Goal: Task Accomplishment & Management: Manage account settings

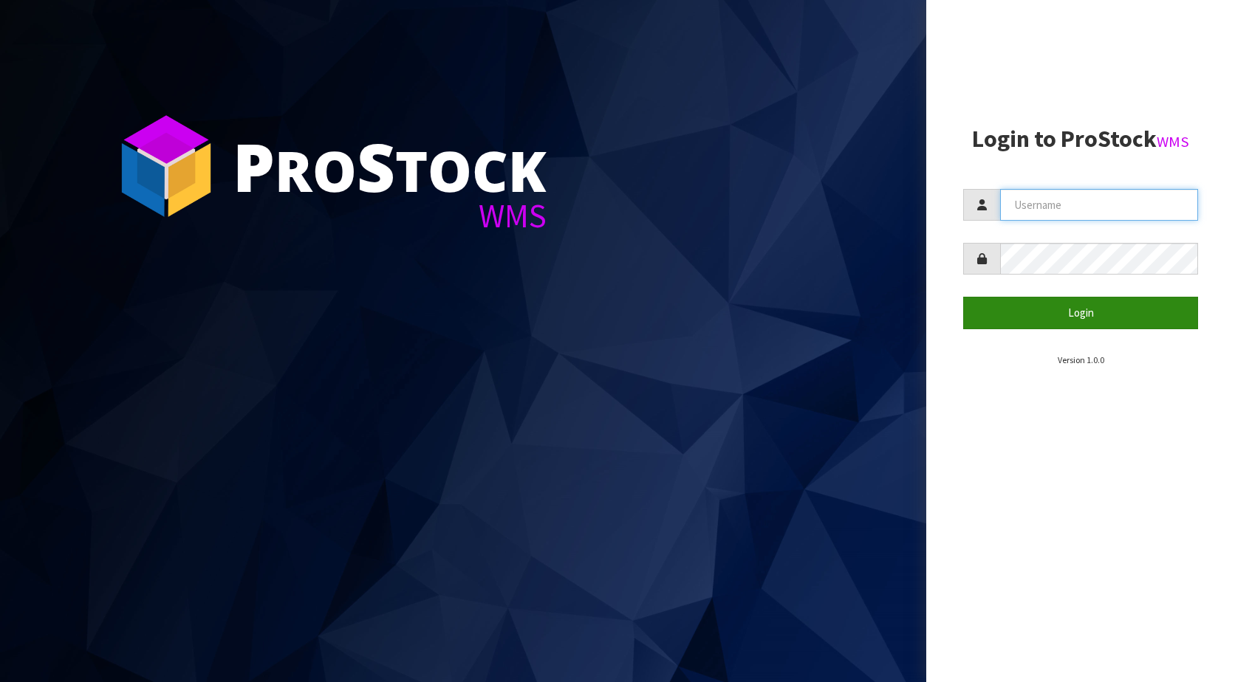
type input "KitchenAid"
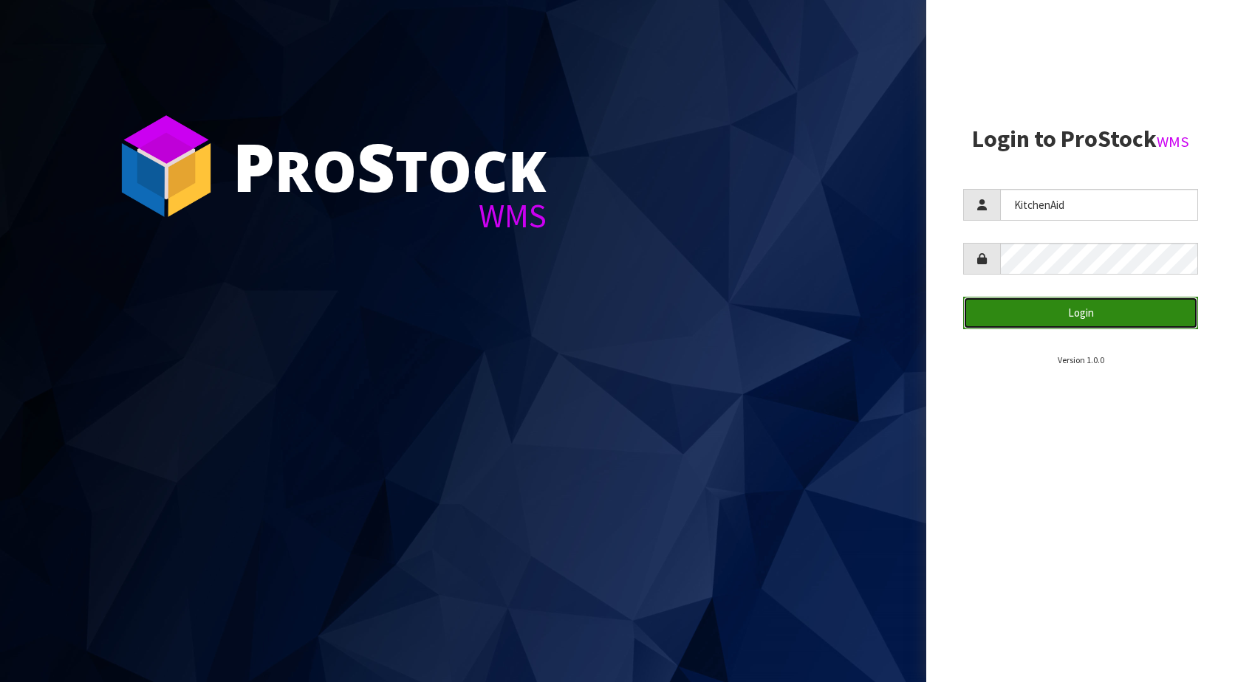
click at [1072, 320] on button "Login" at bounding box center [1080, 313] width 235 height 32
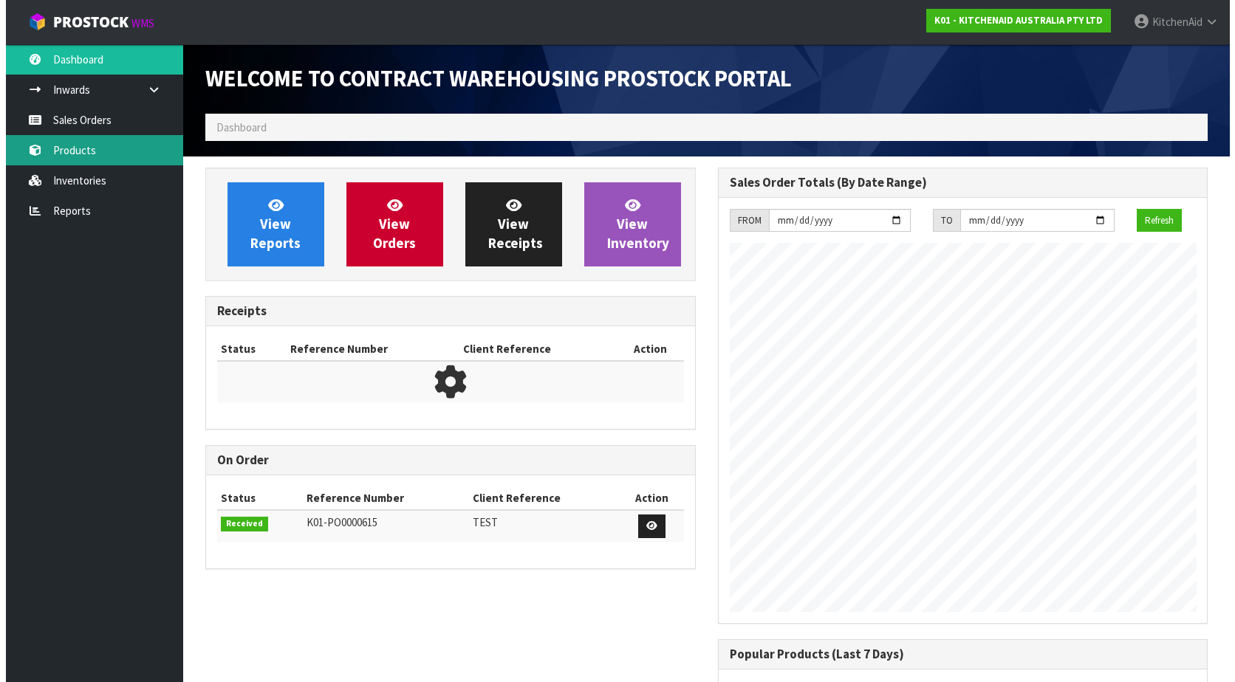
scroll to position [819, 512]
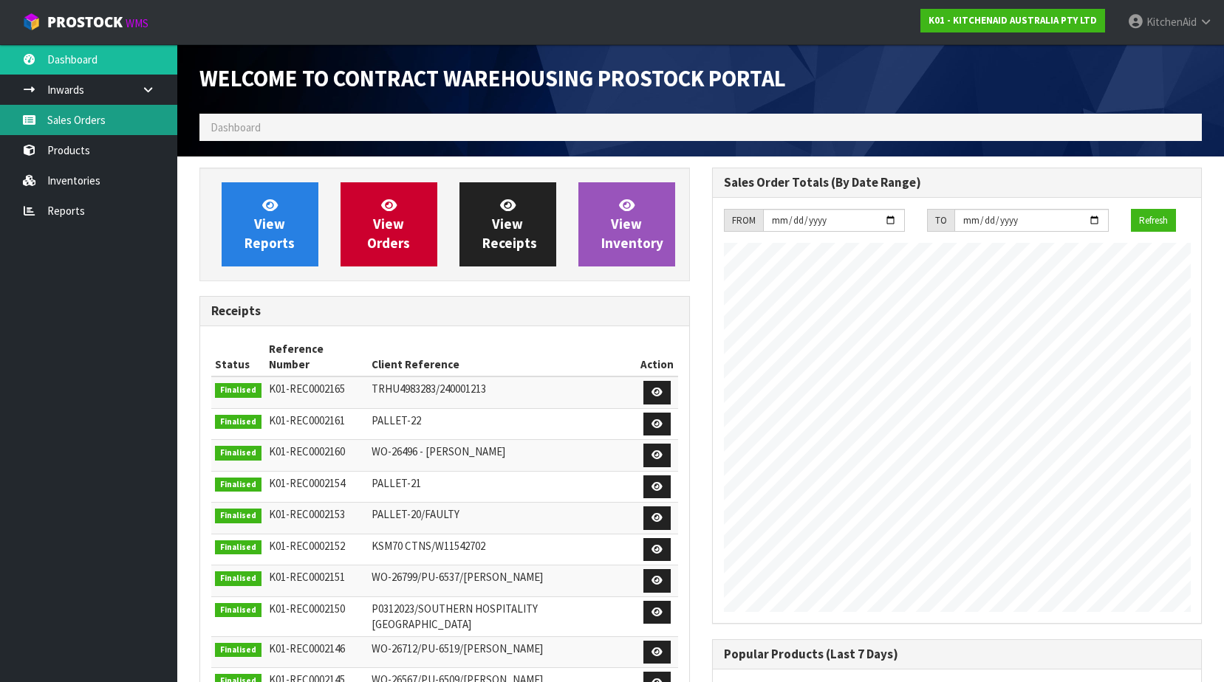
click at [74, 130] on link "Sales Orders" at bounding box center [88, 120] width 177 height 30
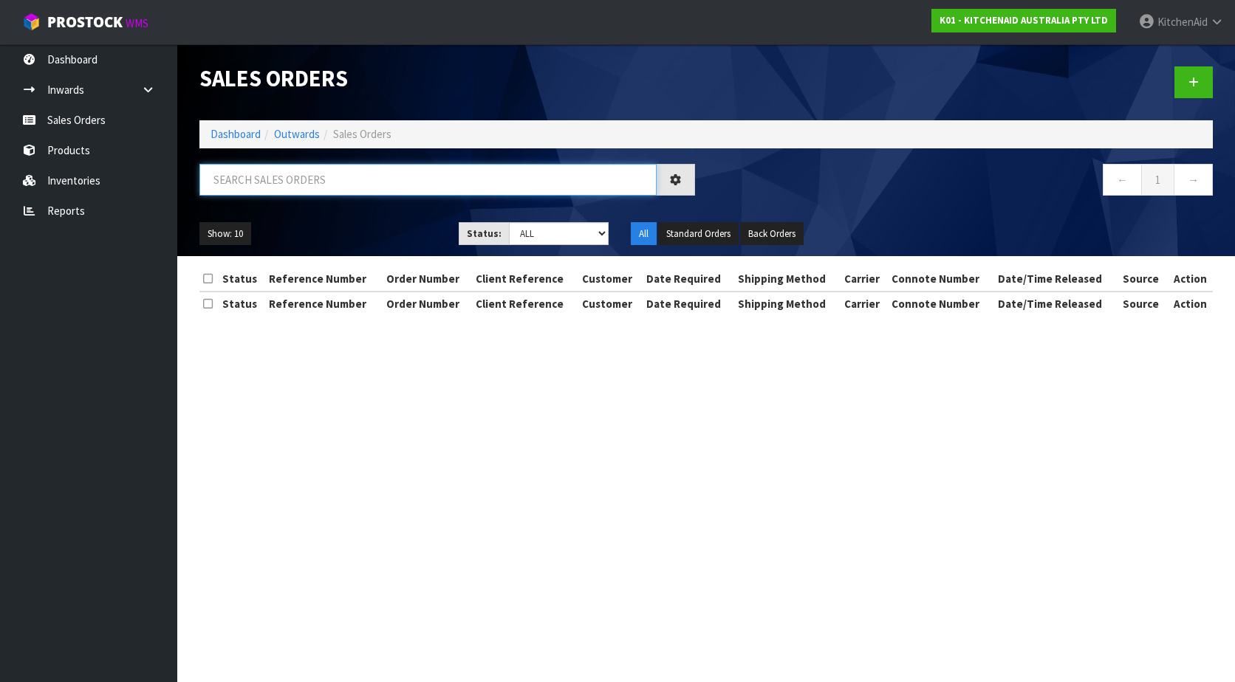
click at [273, 191] on input "text" at bounding box center [427, 180] width 457 height 32
click at [276, 180] on input "text" at bounding box center [427, 180] width 457 height 32
paste input "0082034253"
type input "0082034253"
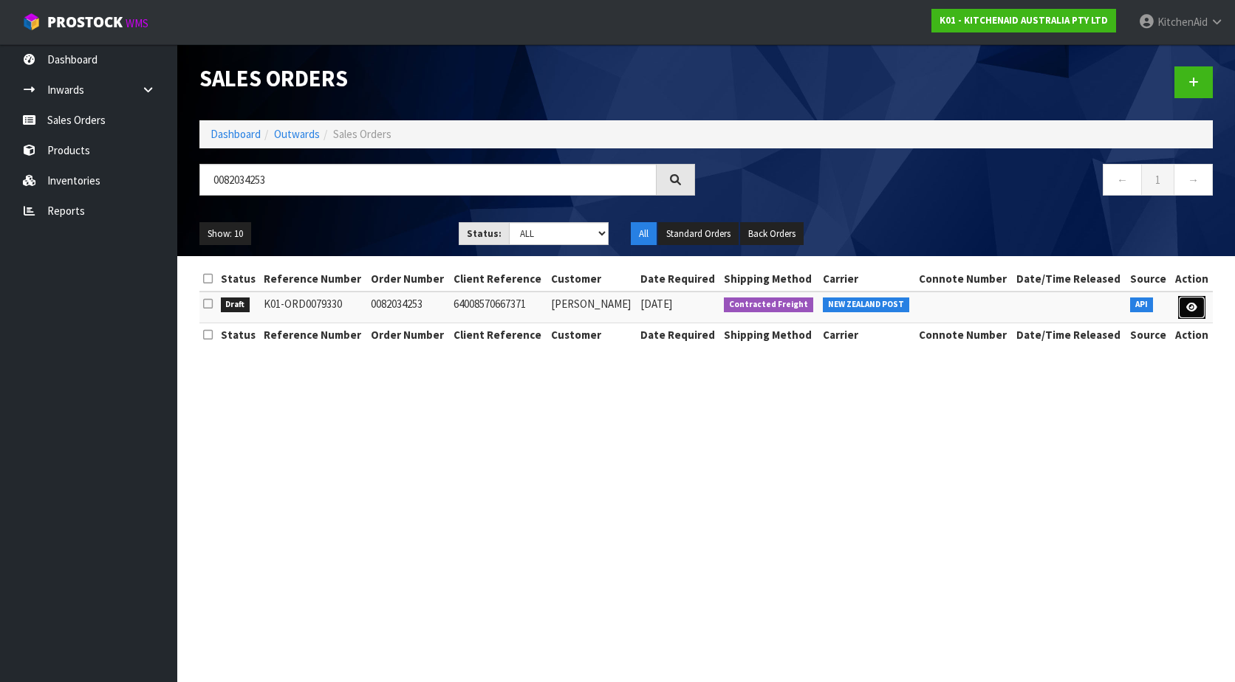
click at [1186, 303] on icon at bounding box center [1191, 308] width 11 height 10
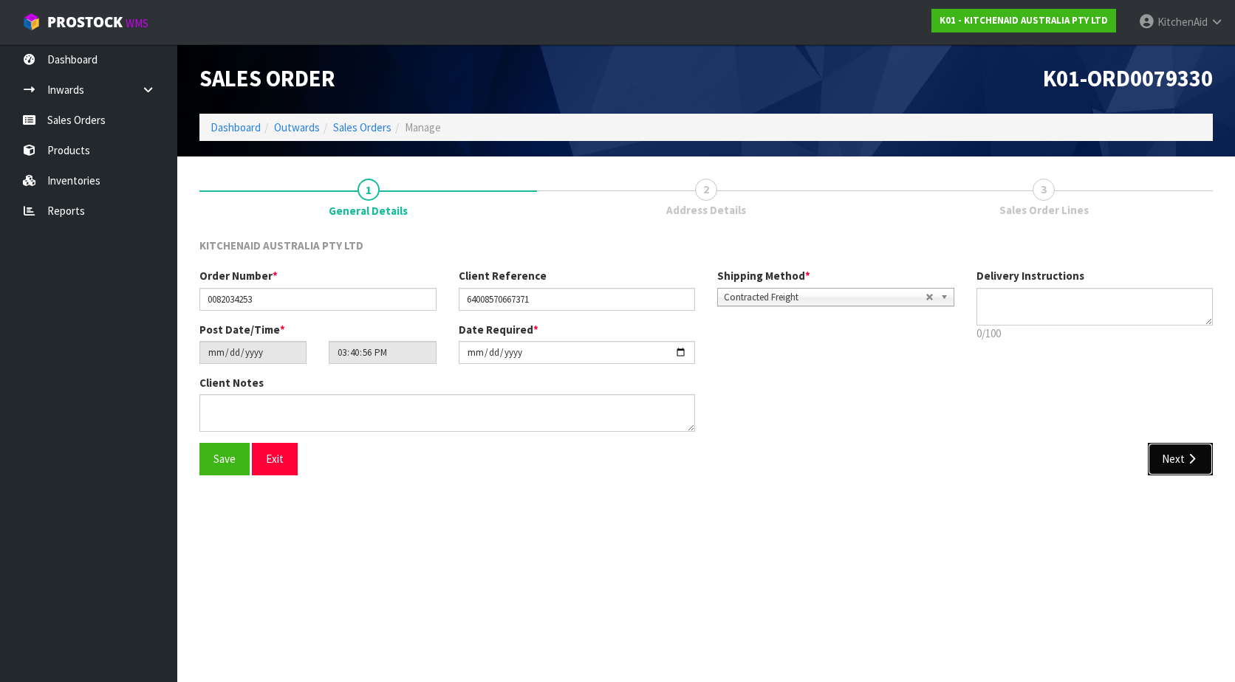
click at [1176, 462] on button "Next" at bounding box center [1180, 459] width 65 height 32
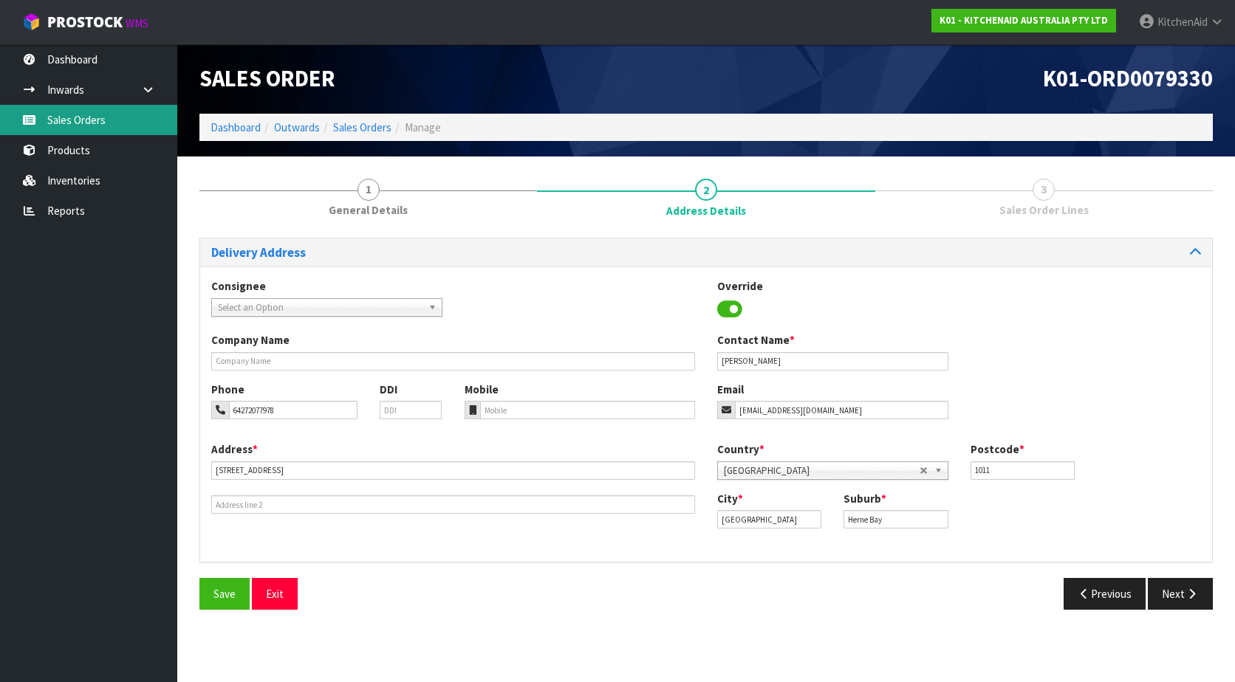
click at [108, 123] on link "Sales Orders" at bounding box center [88, 120] width 177 height 30
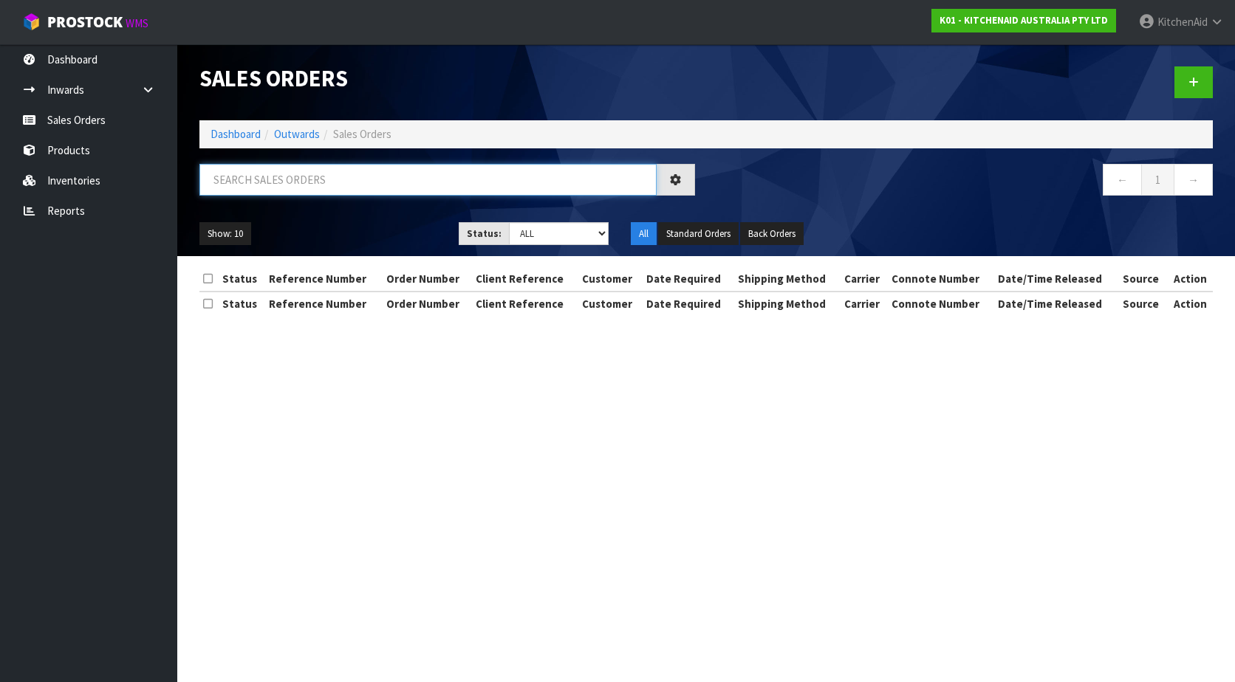
click at [315, 179] on input "text" at bounding box center [427, 180] width 457 height 32
paste input "0082034078"
type input "0082034078"
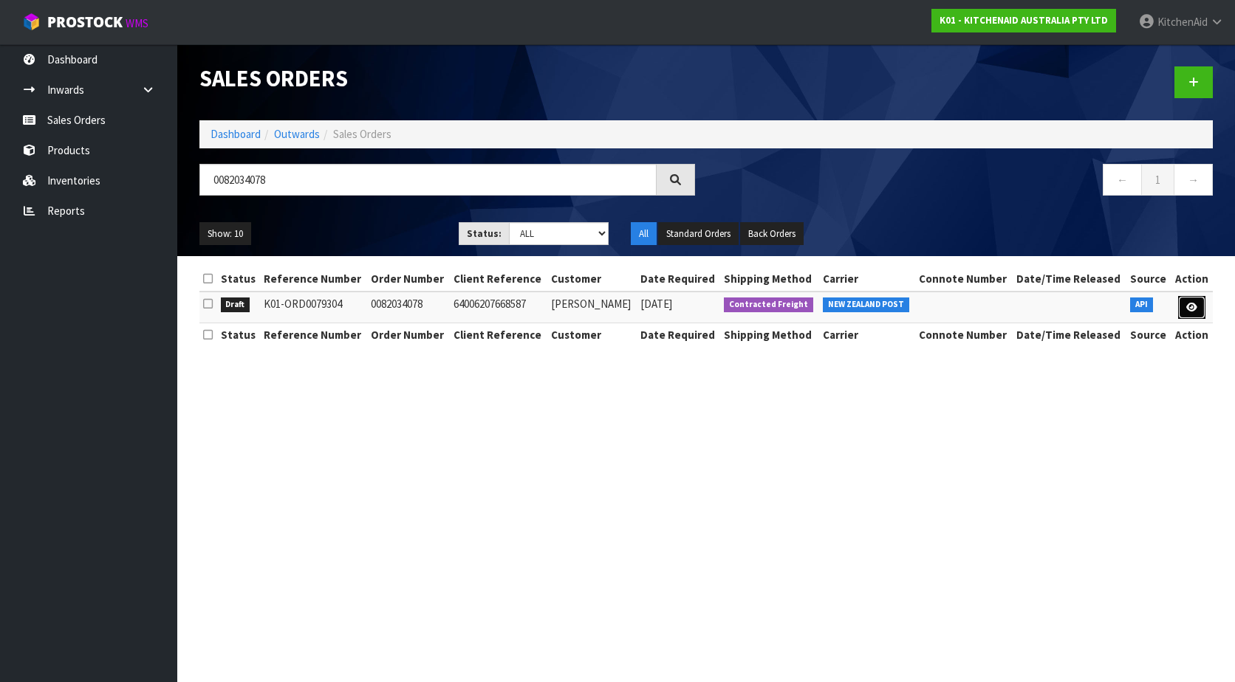
click at [1183, 310] on link at bounding box center [1191, 308] width 27 height 24
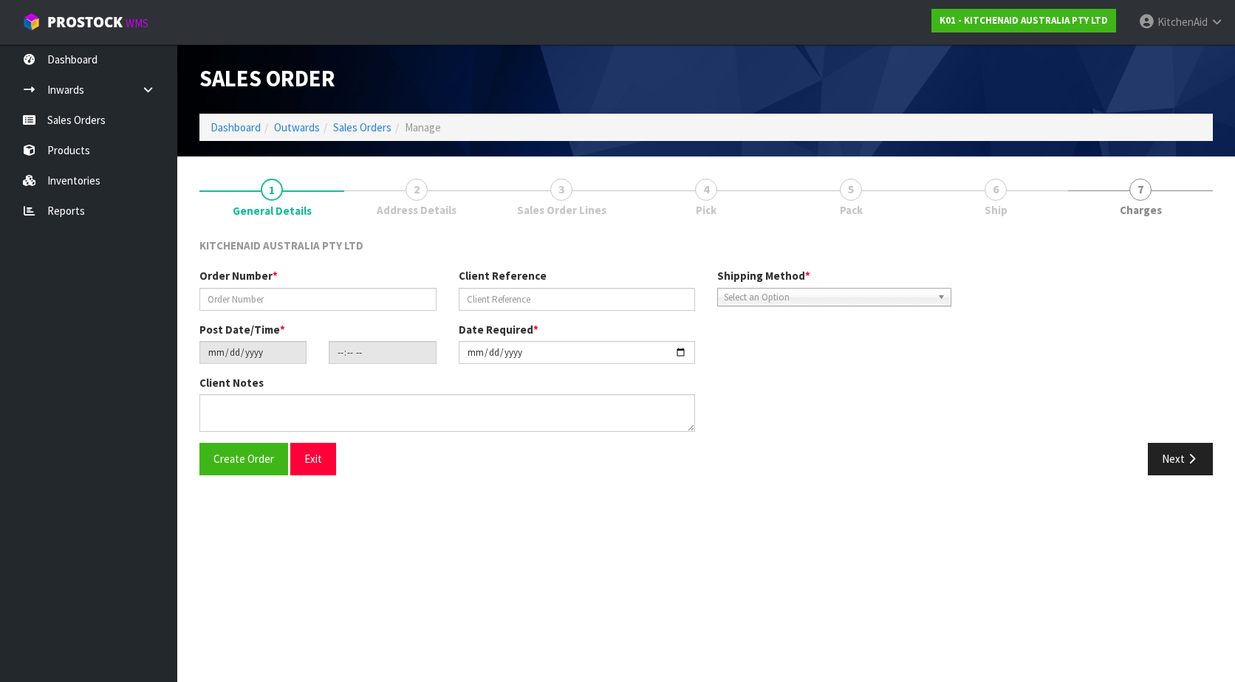
type input "0082034078"
type input "64006207668587"
type input "[DATE]"
type input "17:40:52.000"
type input "[DATE]"
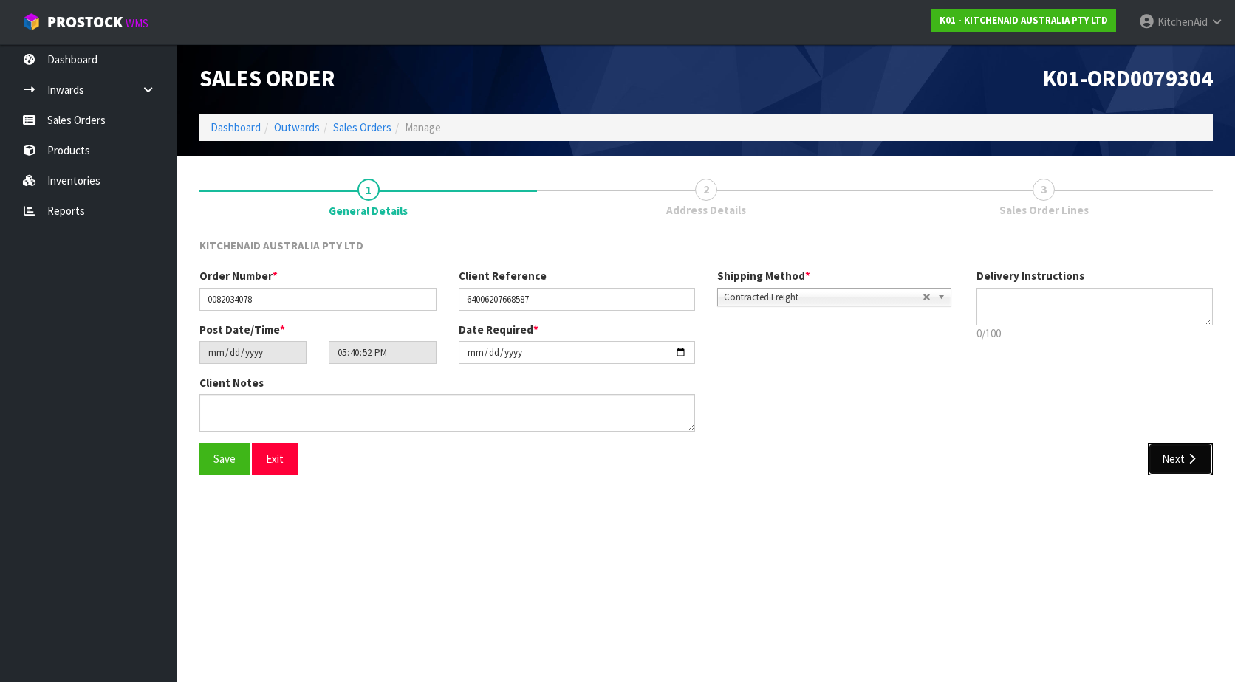
click at [1166, 459] on button "Next" at bounding box center [1180, 459] width 65 height 32
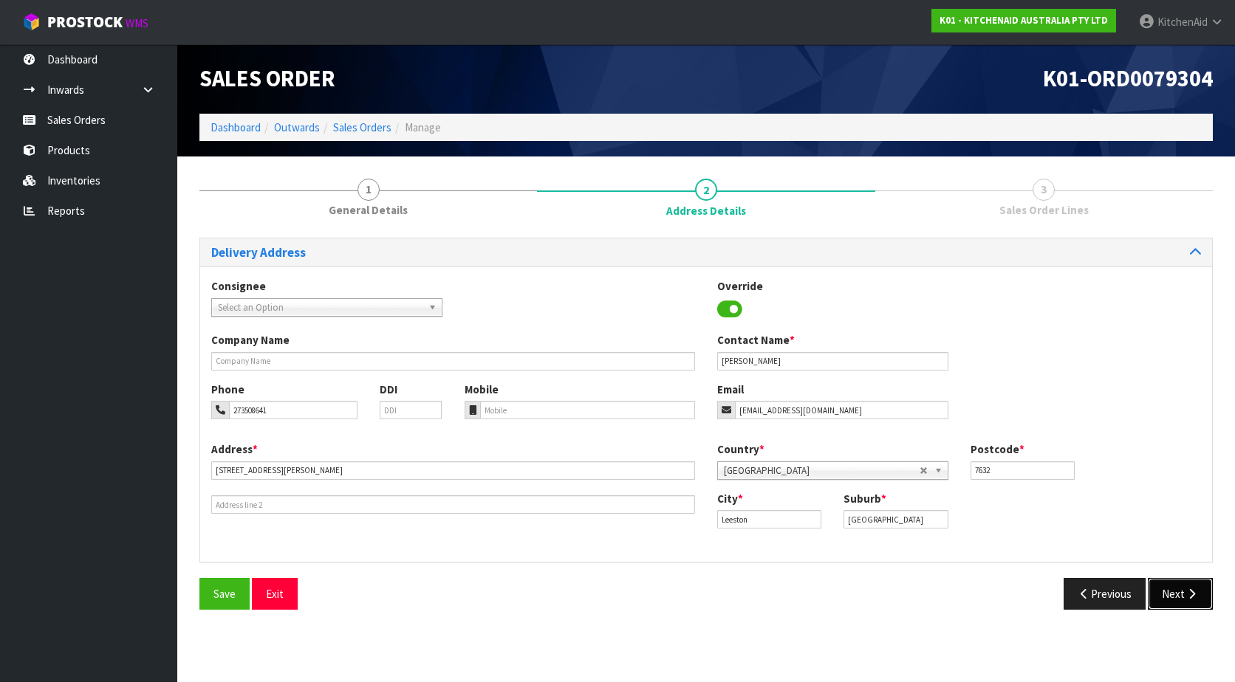
click at [1176, 589] on button "Next" at bounding box center [1180, 594] width 65 height 32
